Goal: Information Seeking & Learning: Learn about a topic

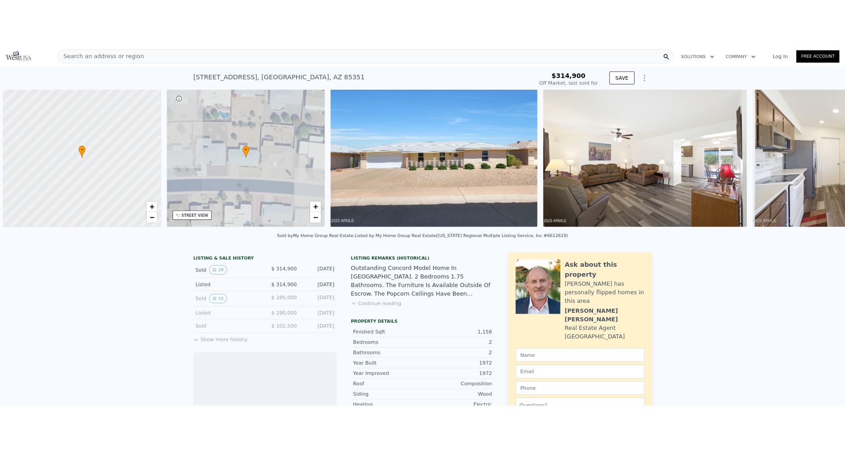
scroll to position [0, 4]
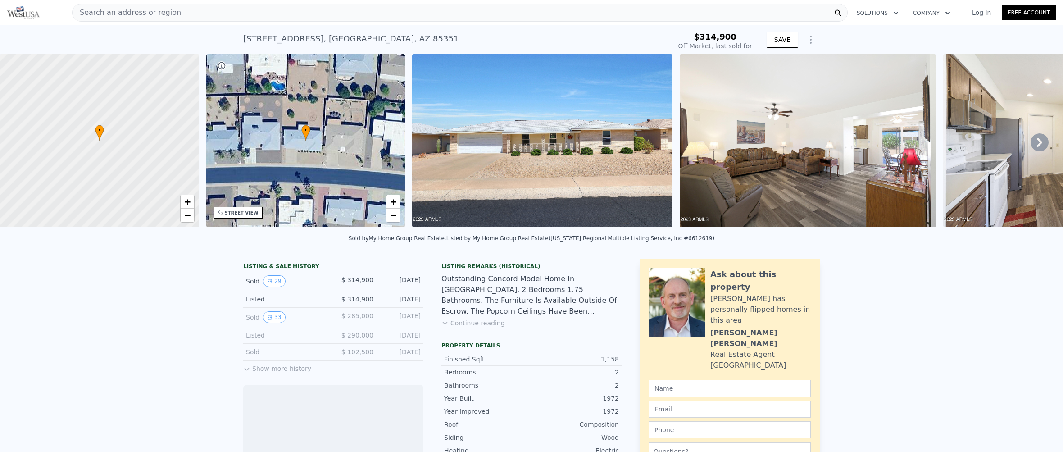
click at [219, 12] on div "Search an address or region" at bounding box center [460, 13] width 776 height 18
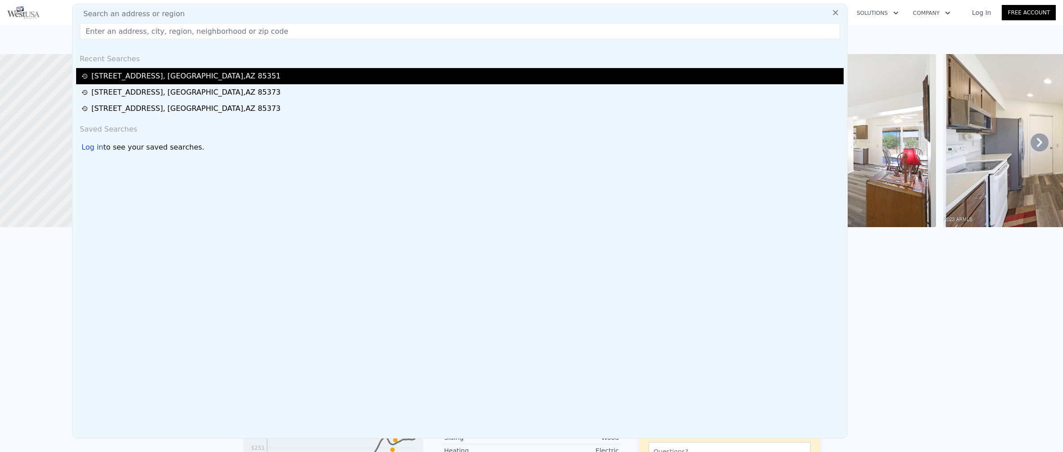
click at [131, 77] on div "[STREET_ADDRESS]" at bounding box center [185, 76] width 189 height 11
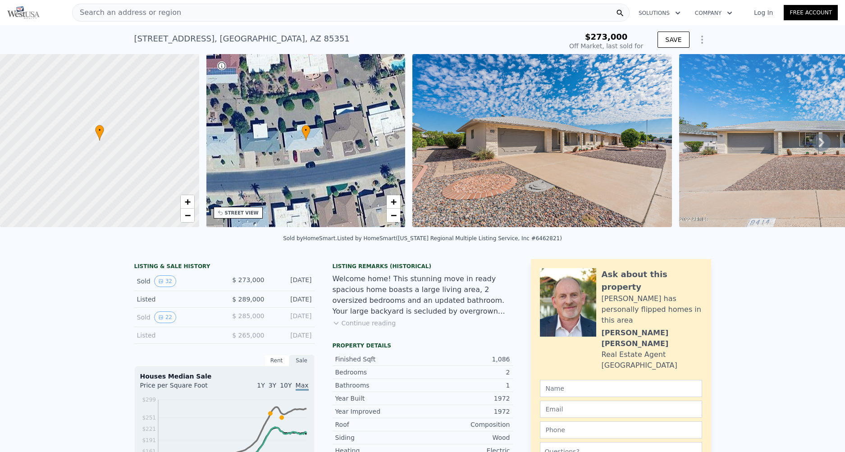
click at [819, 142] on icon at bounding box center [821, 142] width 5 height 9
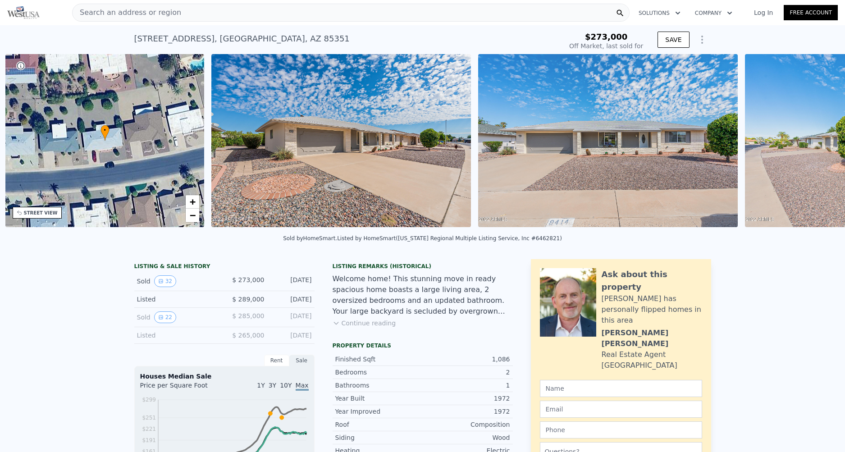
scroll to position [0, 210]
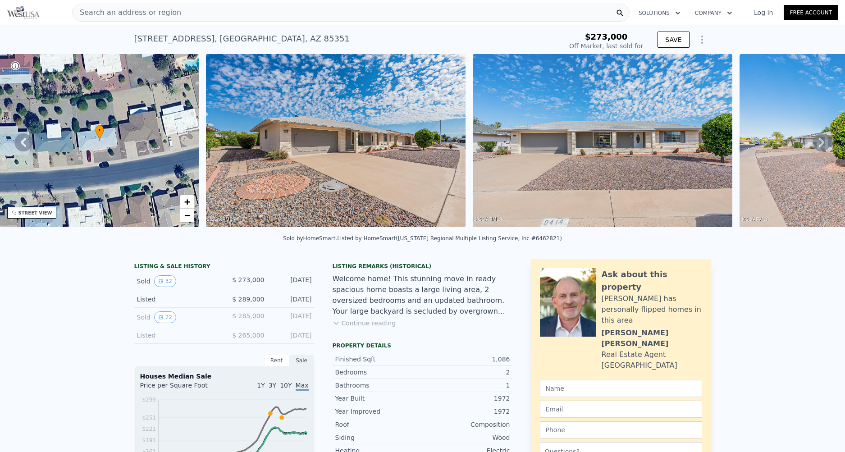
click at [819, 142] on icon at bounding box center [821, 142] width 5 height 9
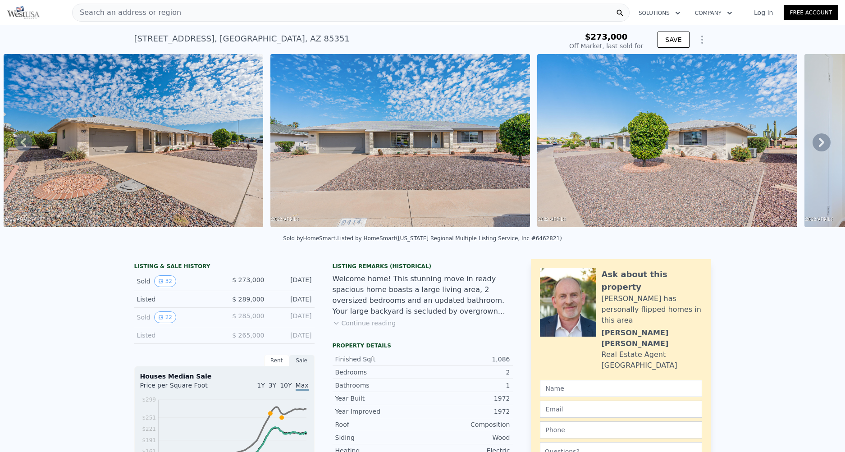
click at [819, 142] on icon at bounding box center [821, 142] width 5 height 9
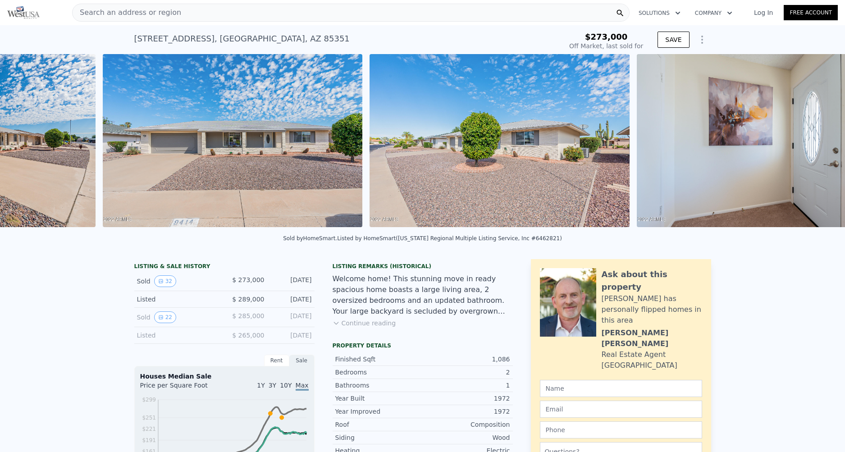
scroll to position [0, 679]
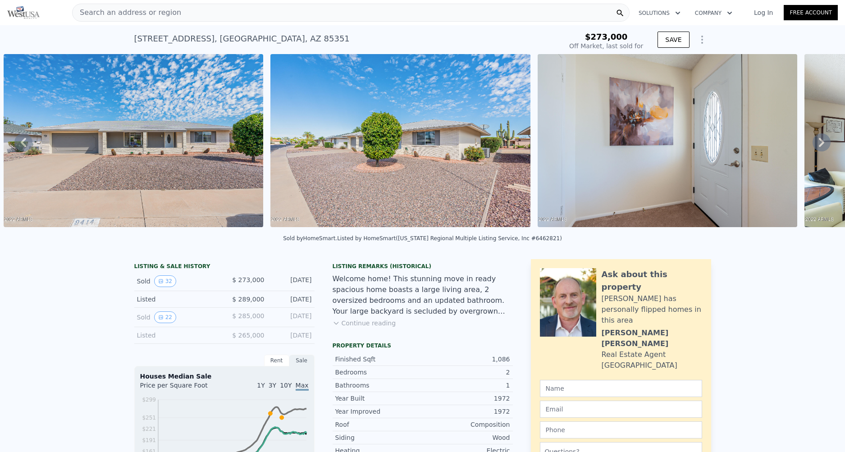
click at [819, 142] on icon at bounding box center [821, 142] width 5 height 9
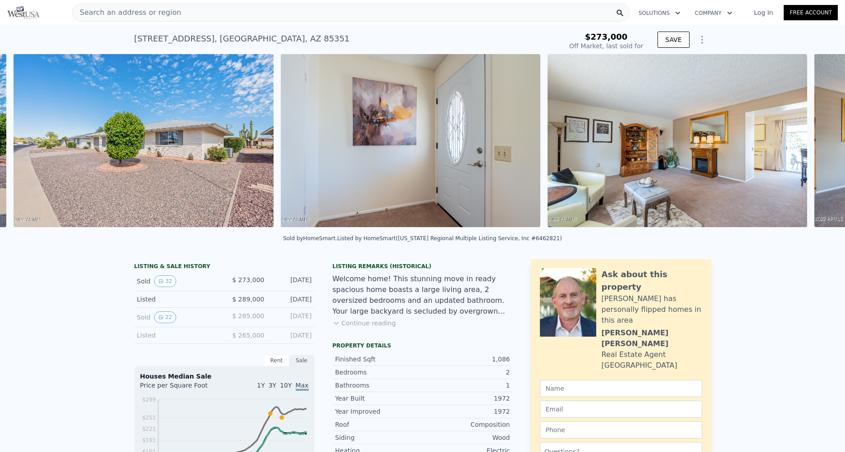
scroll to position [0, 946]
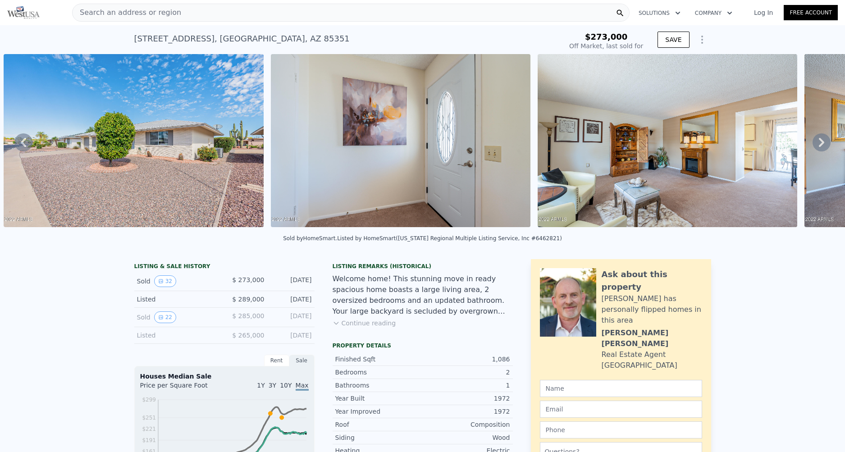
type input "$ 290,000"
type input "-$ 14,704"
click at [816, 142] on icon at bounding box center [821, 142] width 18 height 18
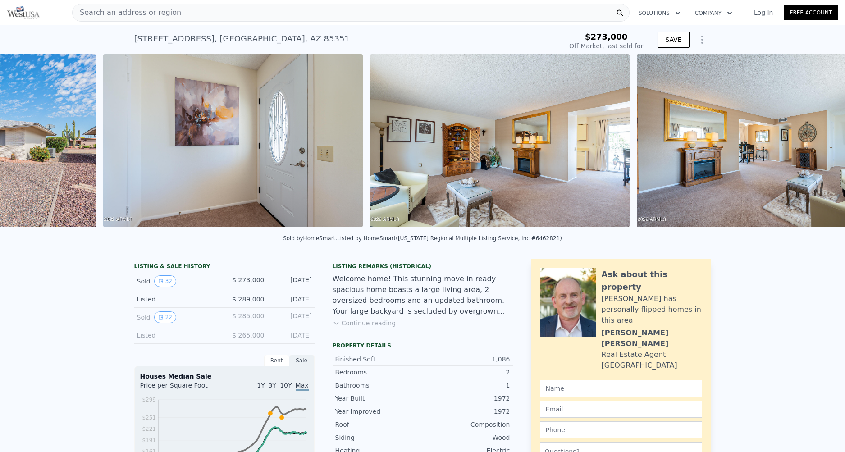
scroll to position [0, 1213]
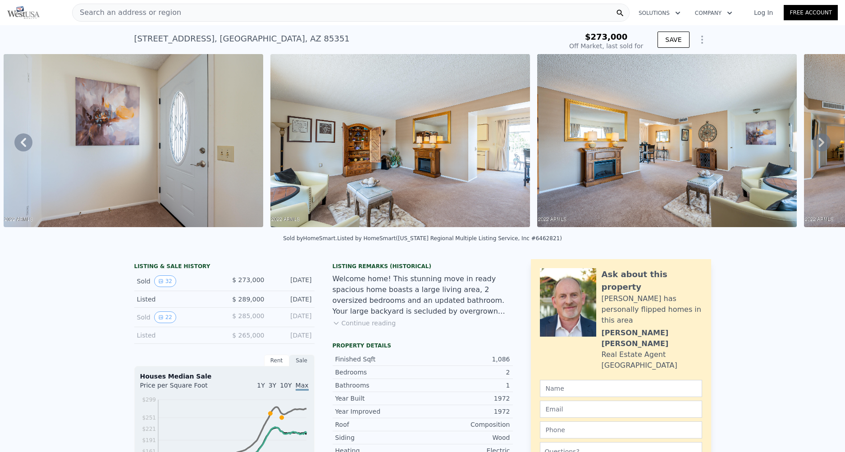
click at [816, 142] on icon at bounding box center [821, 142] width 18 height 18
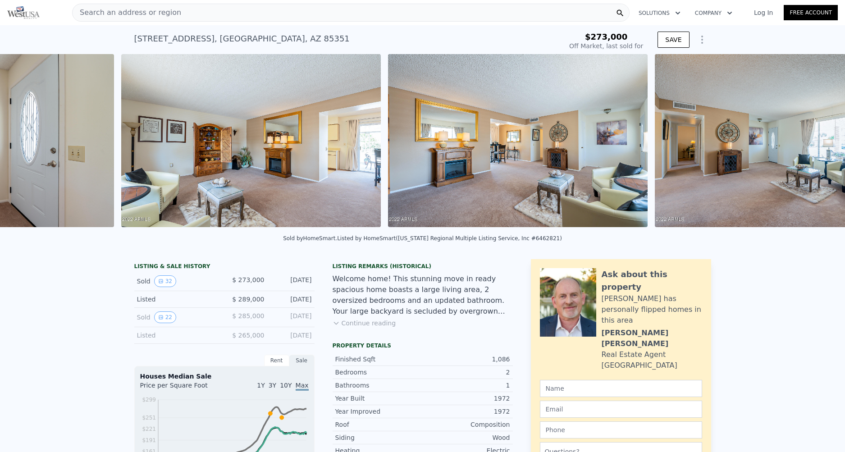
scroll to position [0, 1480]
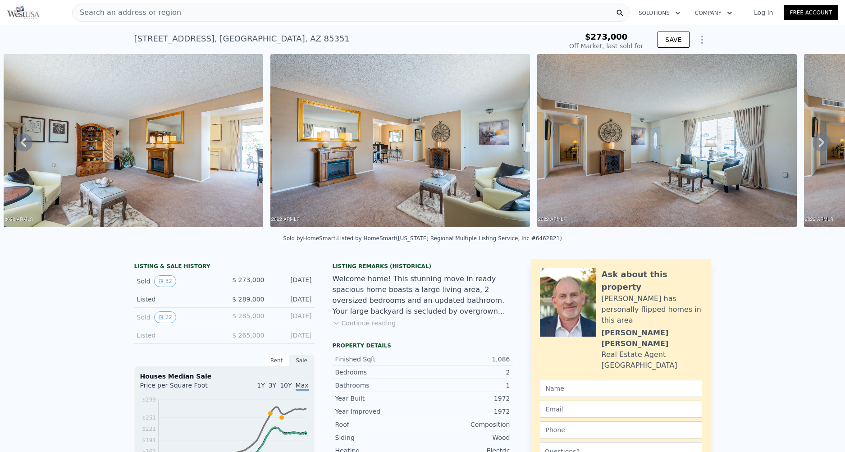
click at [816, 142] on icon at bounding box center [821, 142] width 18 height 18
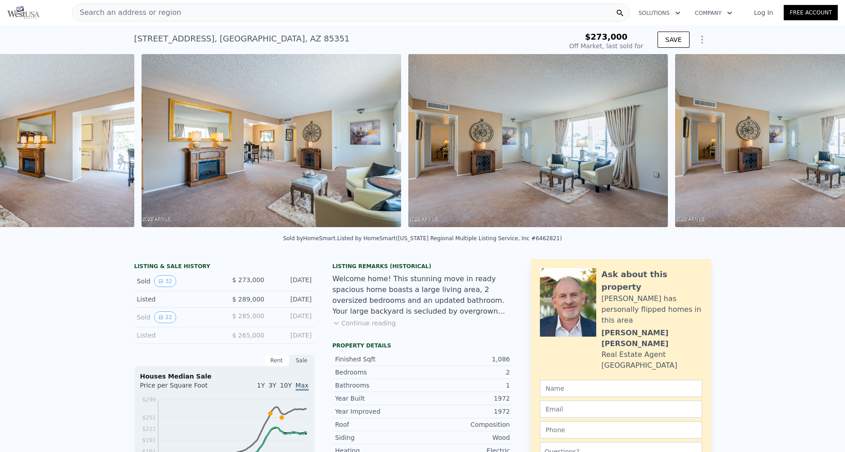
scroll to position [0, 1746]
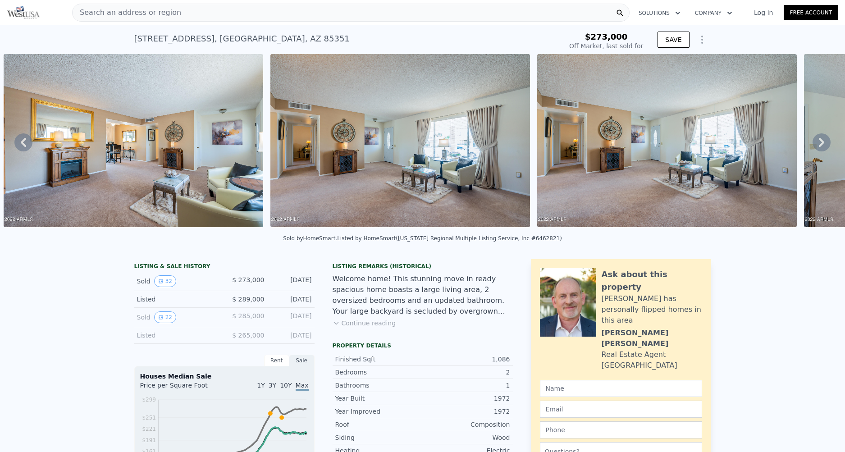
click at [812, 144] on icon at bounding box center [821, 142] width 18 height 18
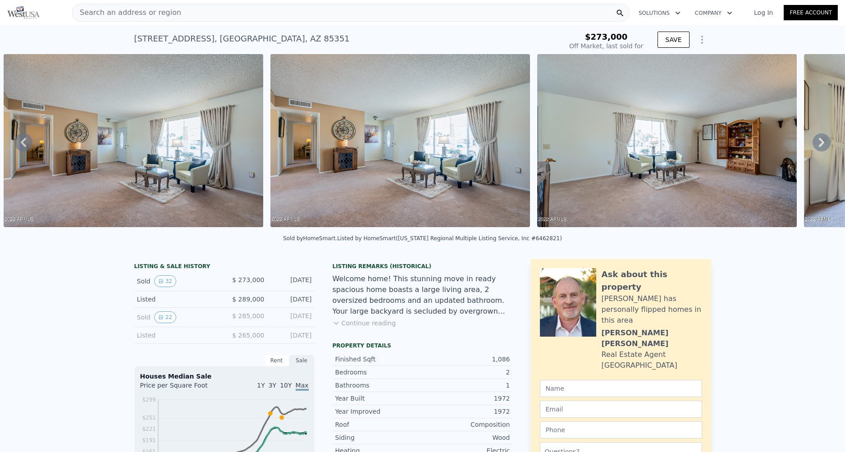
click at [812, 144] on icon at bounding box center [821, 142] width 18 height 18
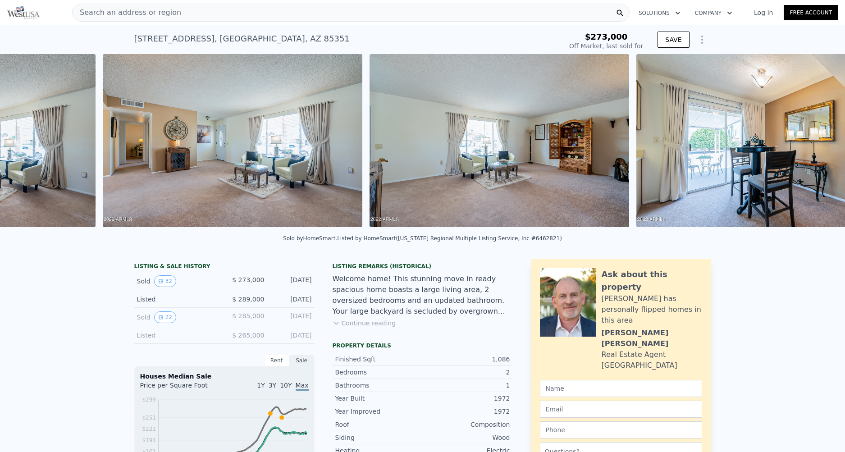
scroll to position [0, 2280]
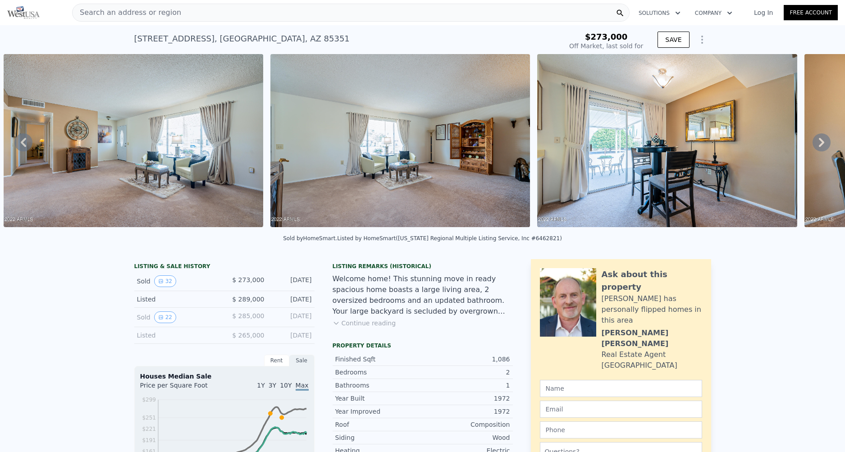
click at [812, 144] on icon at bounding box center [821, 142] width 18 height 18
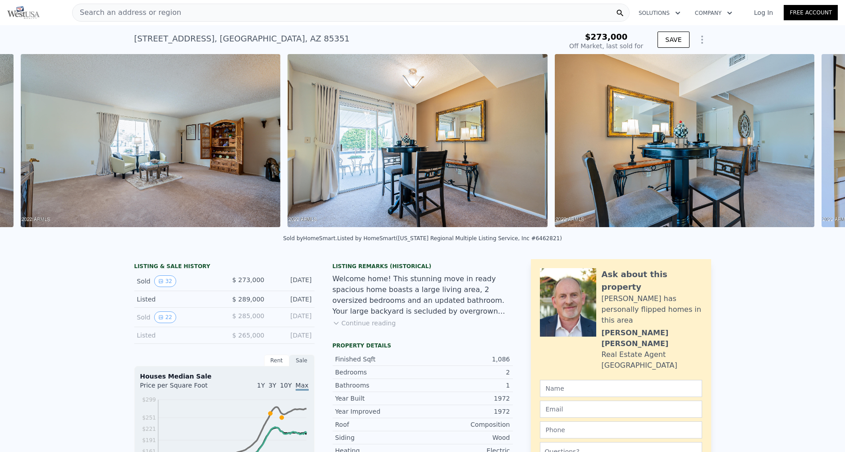
scroll to position [0, 2547]
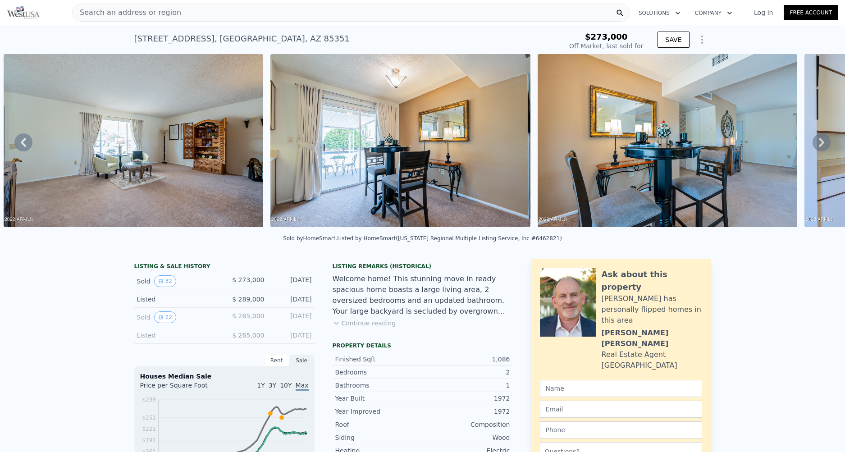
click at [812, 144] on icon at bounding box center [821, 142] width 18 height 18
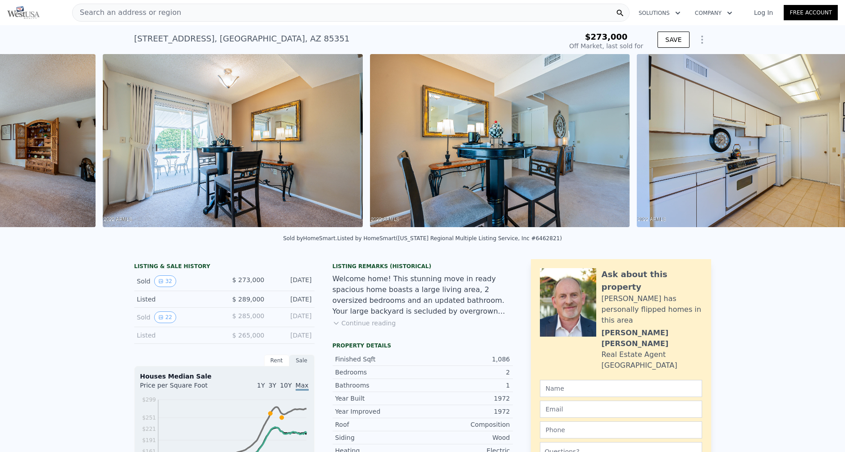
scroll to position [0, 2813]
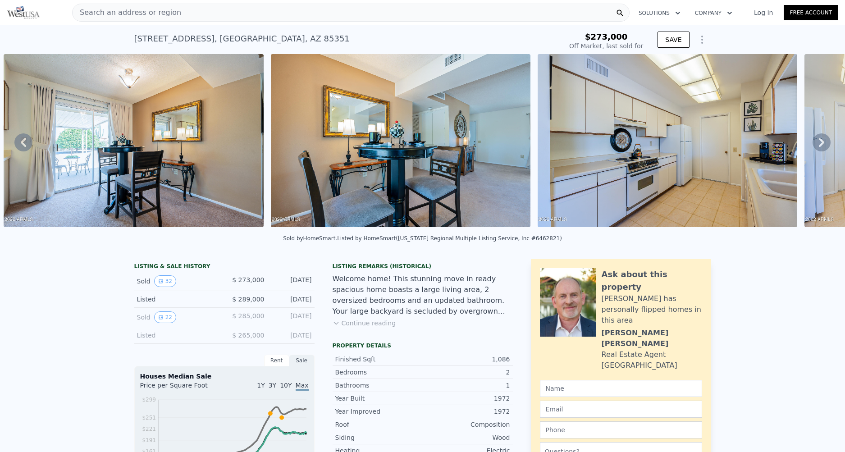
click at [813, 144] on icon at bounding box center [821, 142] width 18 height 18
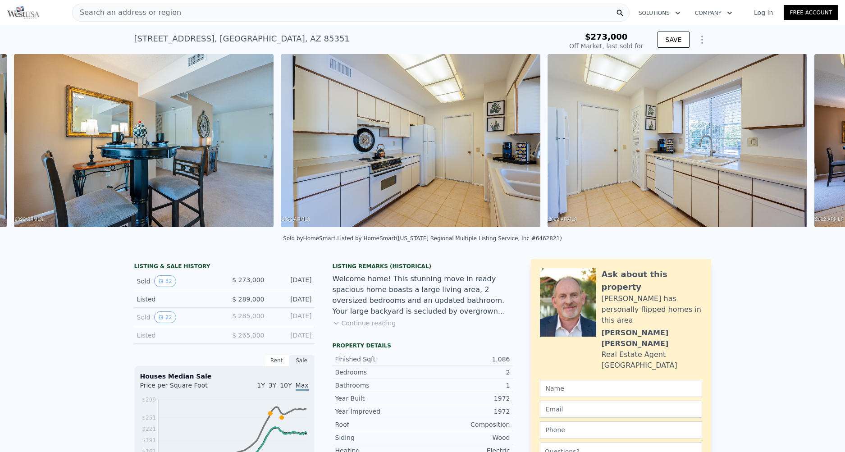
scroll to position [0, 3081]
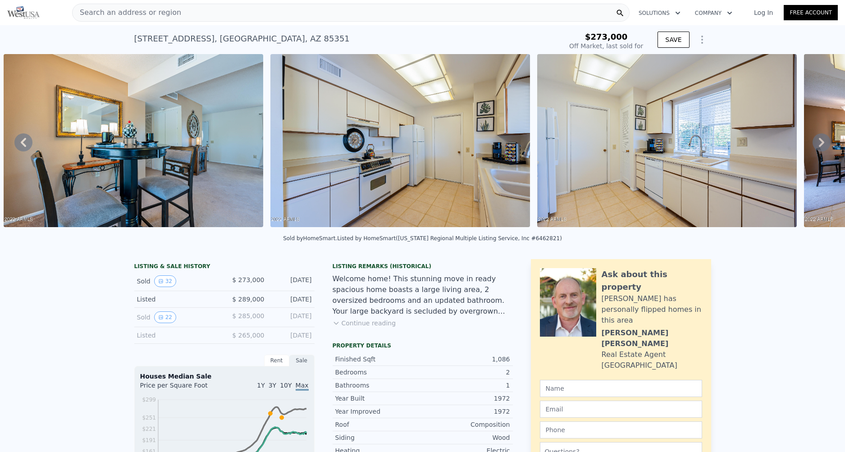
click at [819, 141] on icon at bounding box center [821, 142] width 5 height 9
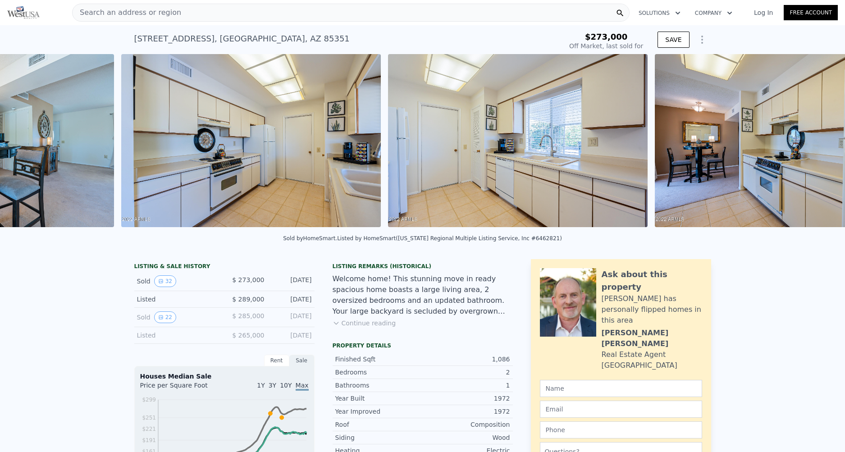
scroll to position [0, 3347]
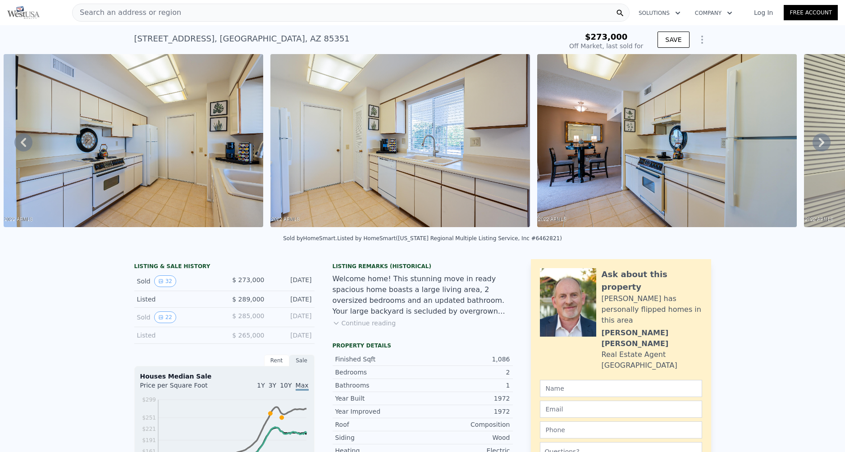
click at [813, 144] on icon at bounding box center [821, 142] width 18 height 18
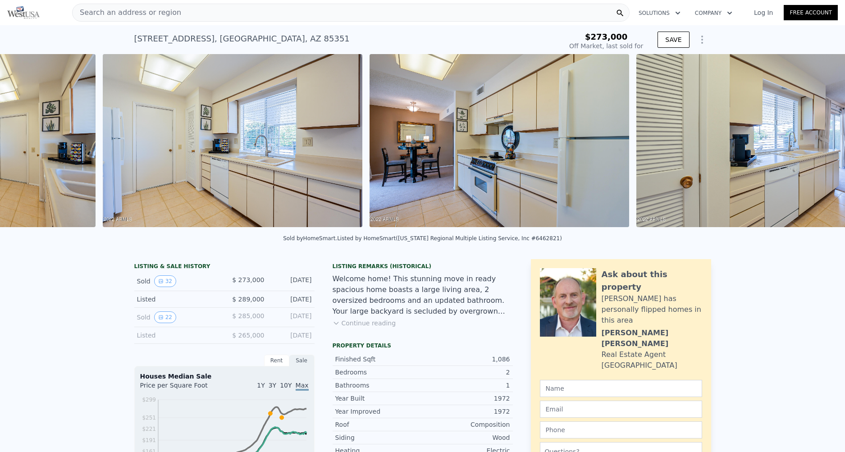
scroll to position [0, 3614]
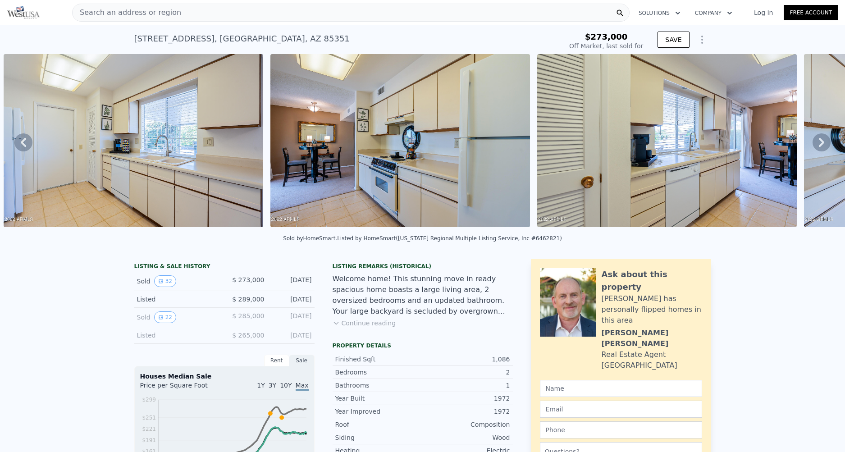
click at [813, 144] on icon at bounding box center [821, 142] width 18 height 18
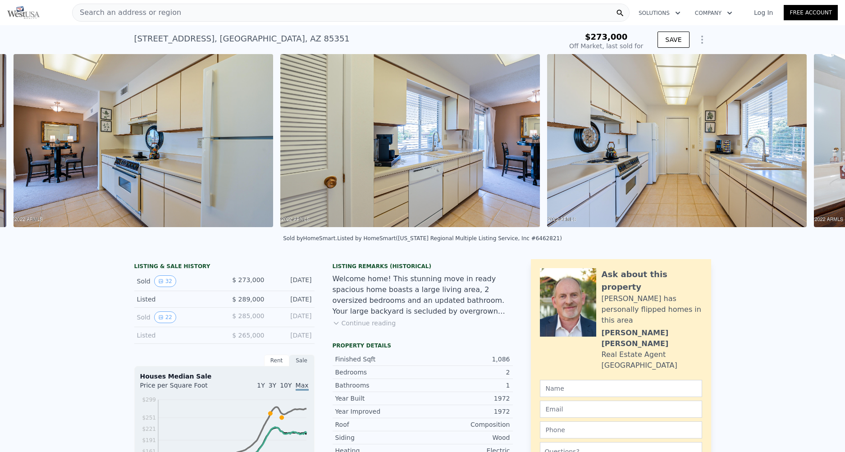
scroll to position [0, 3881]
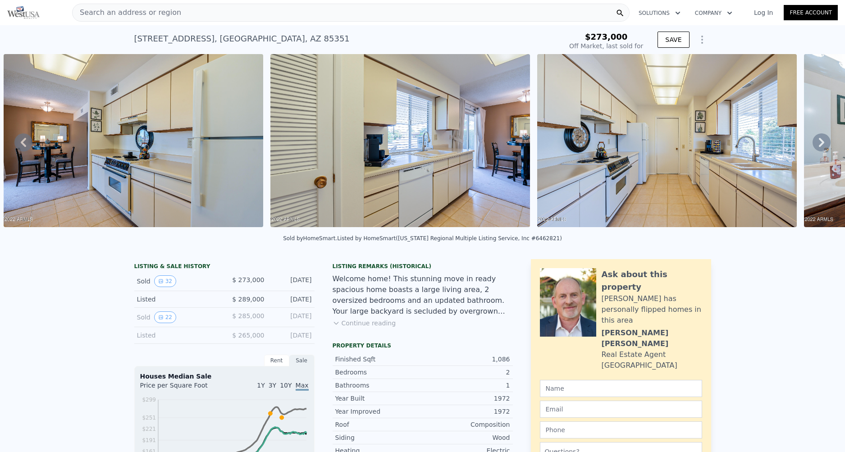
click at [813, 144] on icon at bounding box center [821, 142] width 18 height 18
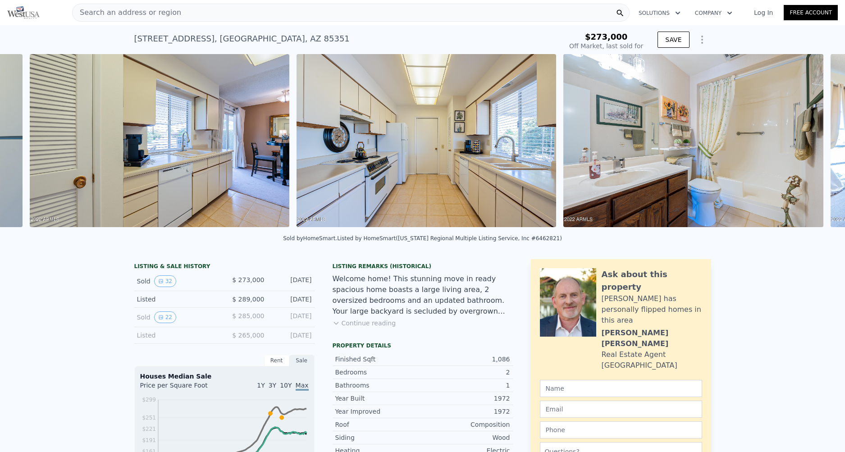
scroll to position [0, 4148]
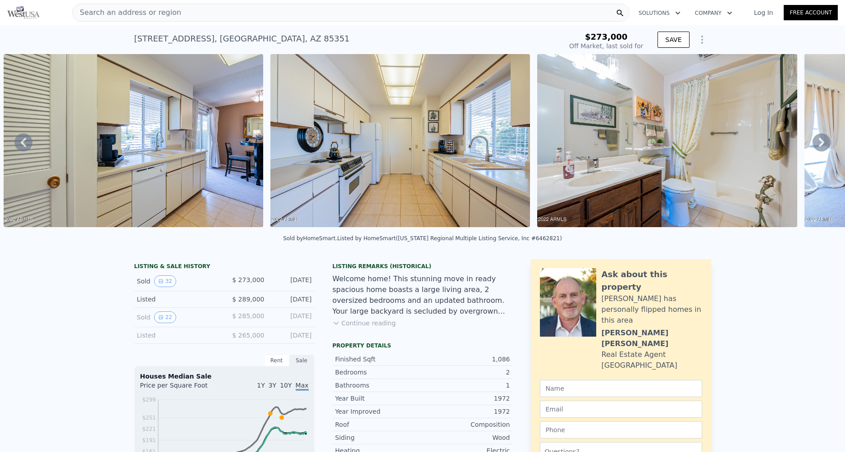
click at [712, 135] on img at bounding box center [667, 140] width 260 height 173
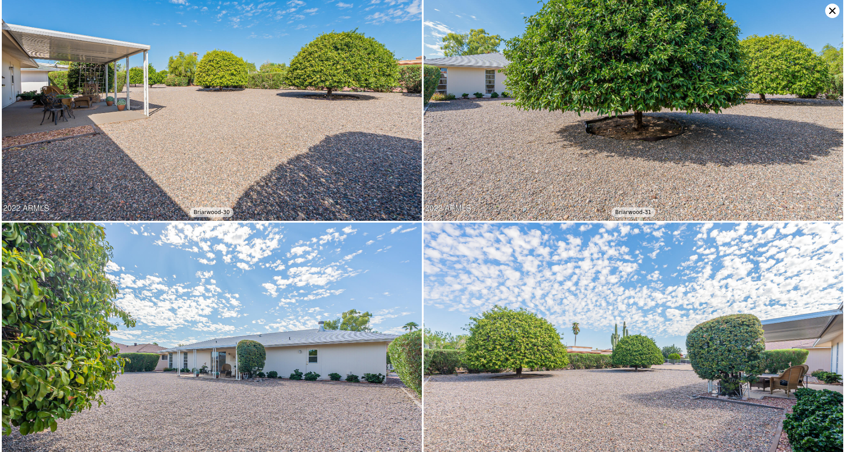
scroll to position [4015, 0]
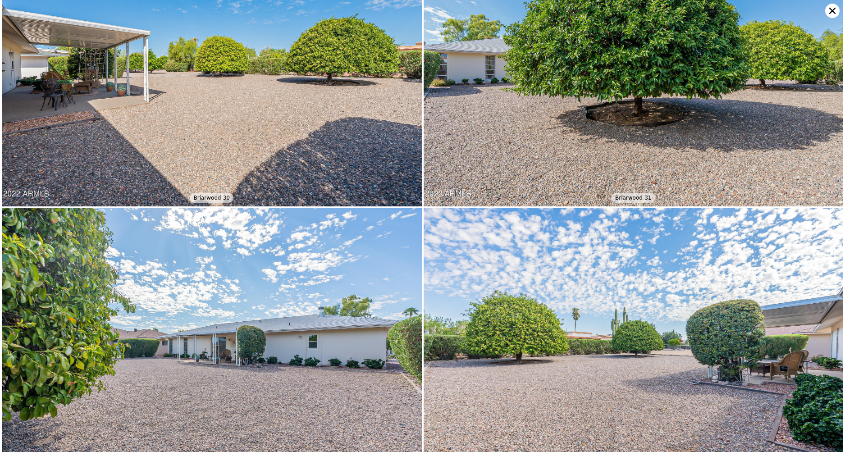
click at [830, 10] on icon at bounding box center [832, 11] width 14 height 14
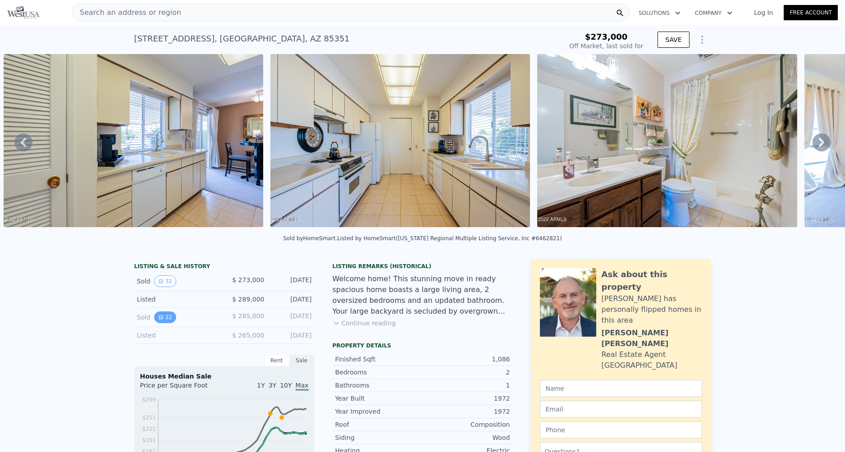
click at [160, 323] on button "22" at bounding box center [165, 317] width 22 height 12
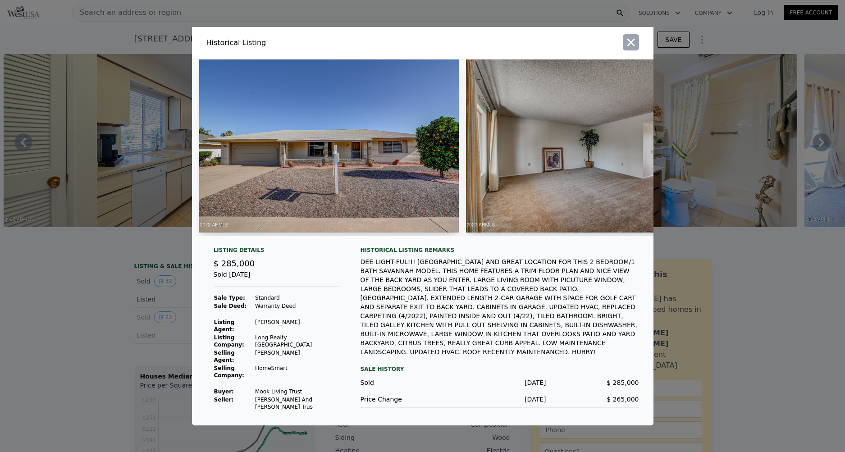
click at [625, 42] on icon "button" at bounding box center [631, 42] width 13 height 13
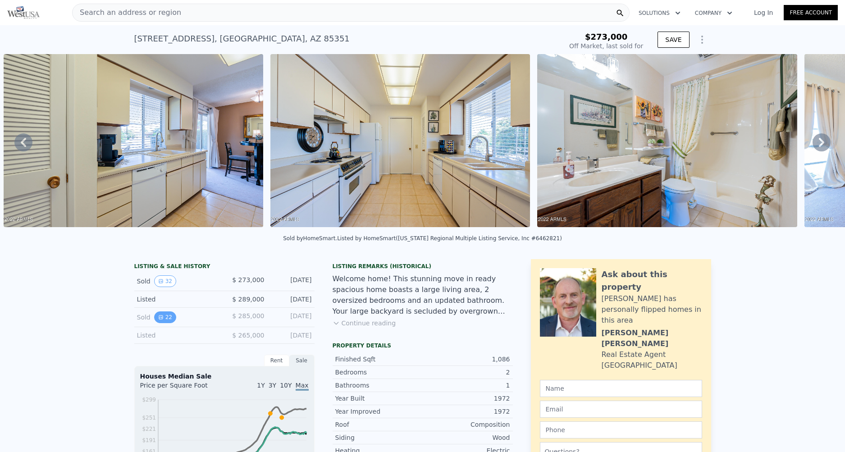
click at [161, 320] on button "22" at bounding box center [165, 317] width 22 height 12
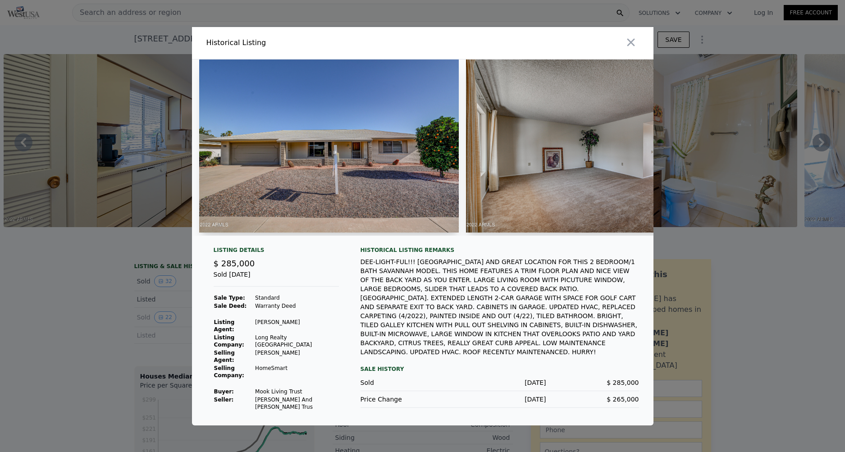
click at [269, 98] on img at bounding box center [329, 145] width 260 height 173
click at [521, 106] on img at bounding box center [594, 145] width 257 height 173
click at [507, 184] on img at bounding box center [594, 145] width 257 height 173
click at [381, 167] on img at bounding box center [329, 145] width 260 height 173
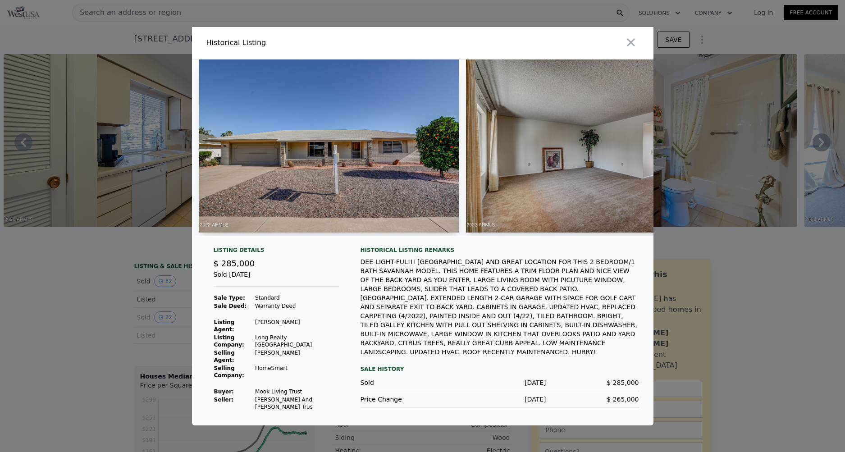
click at [381, 167] on img at bounding box center [329, 145] width 260 height 173
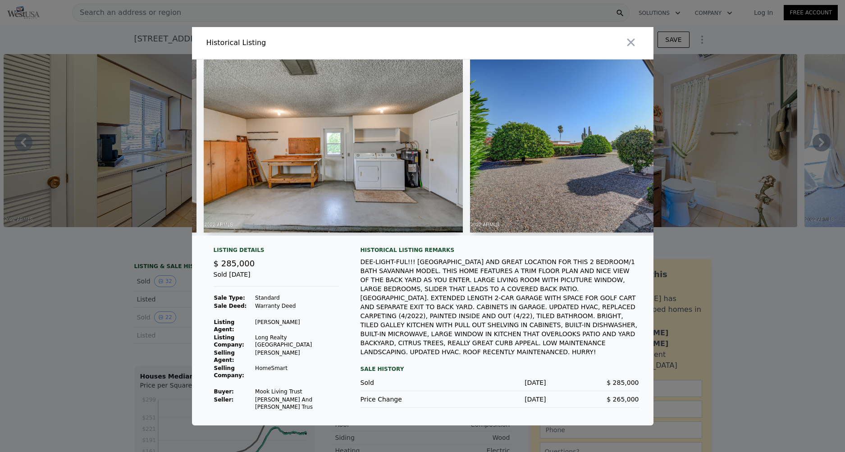
scroll to position [0, 4521]
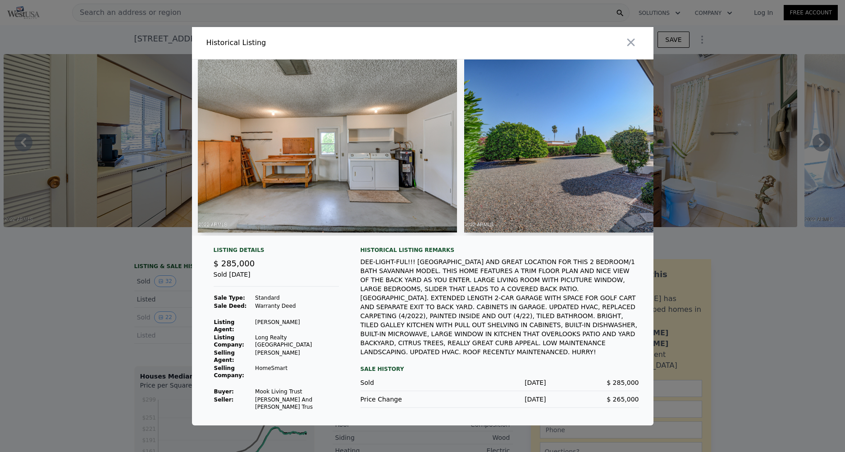
click at [559, 179] on img at bounding box center [594, 145] width 260 height 173
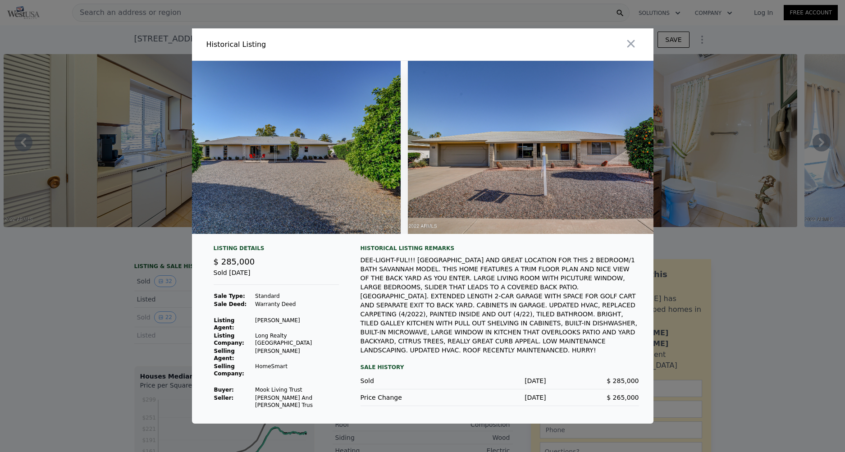
scroll to position [0, 5406]
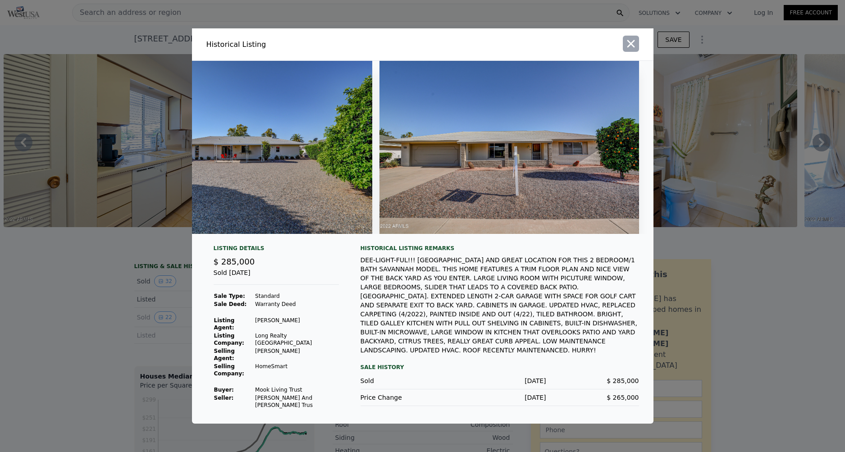
click at [634, 50] on icon "button" at bounding box center [631, 43] width 13 height 13
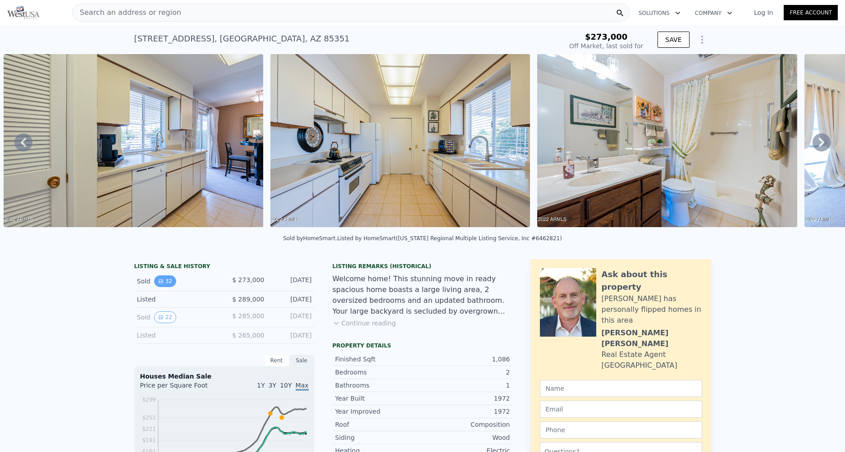
click at [160, 287] on button "32" at bounding box center [165, 281] width 22 height 12
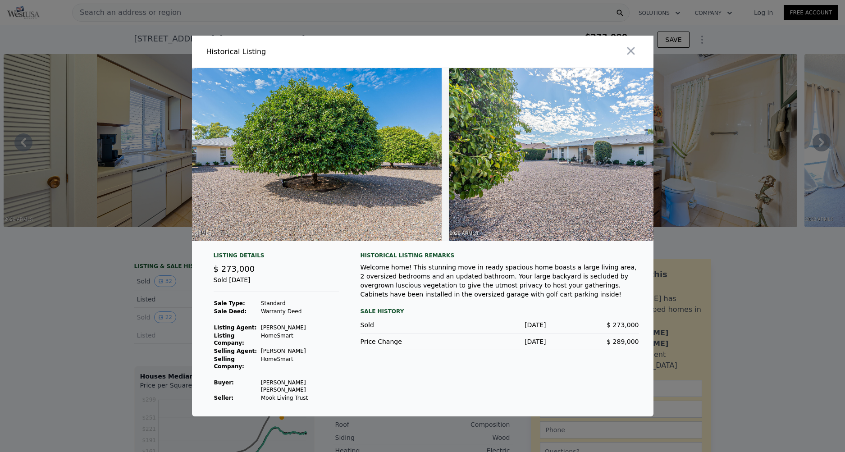
scroll to position [0, 7857]
